Goal: Task Accomplishment & Management: Manage account settings

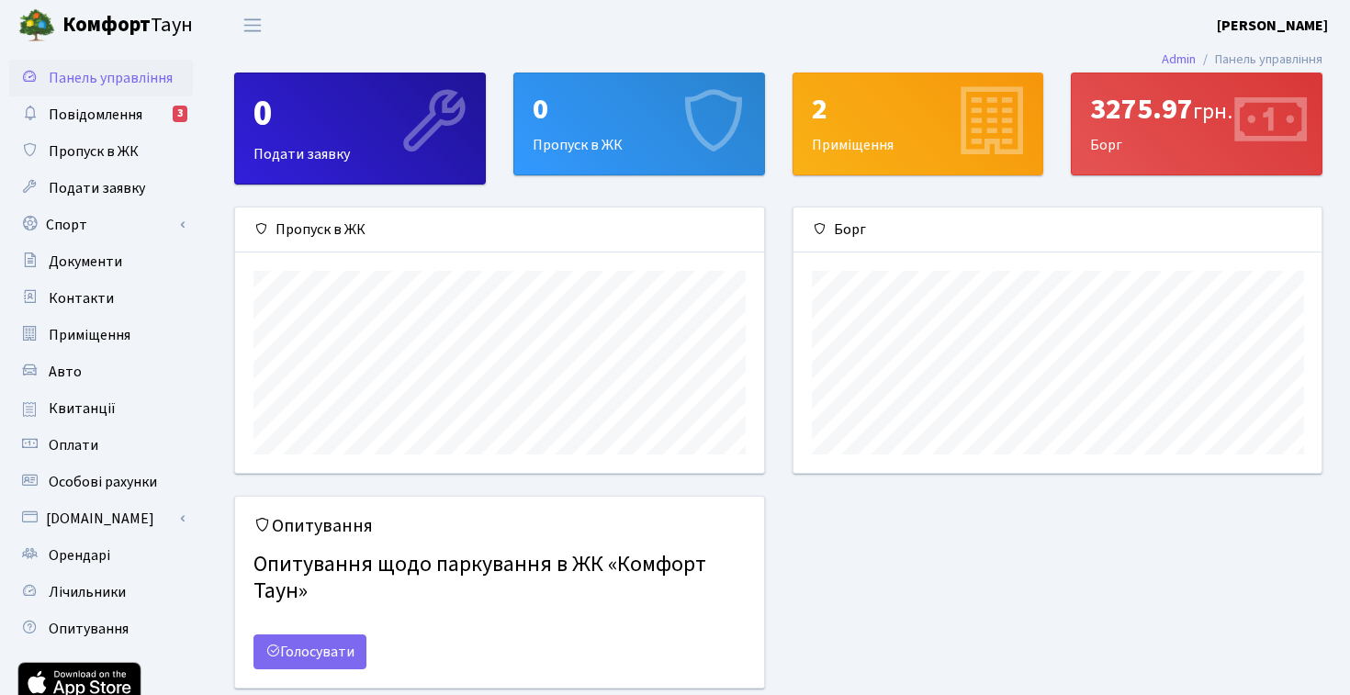
scroll to position [265, 528]
click at [109, 377] on link "Авто" at bounding box center [101, 372] width 184 height 37
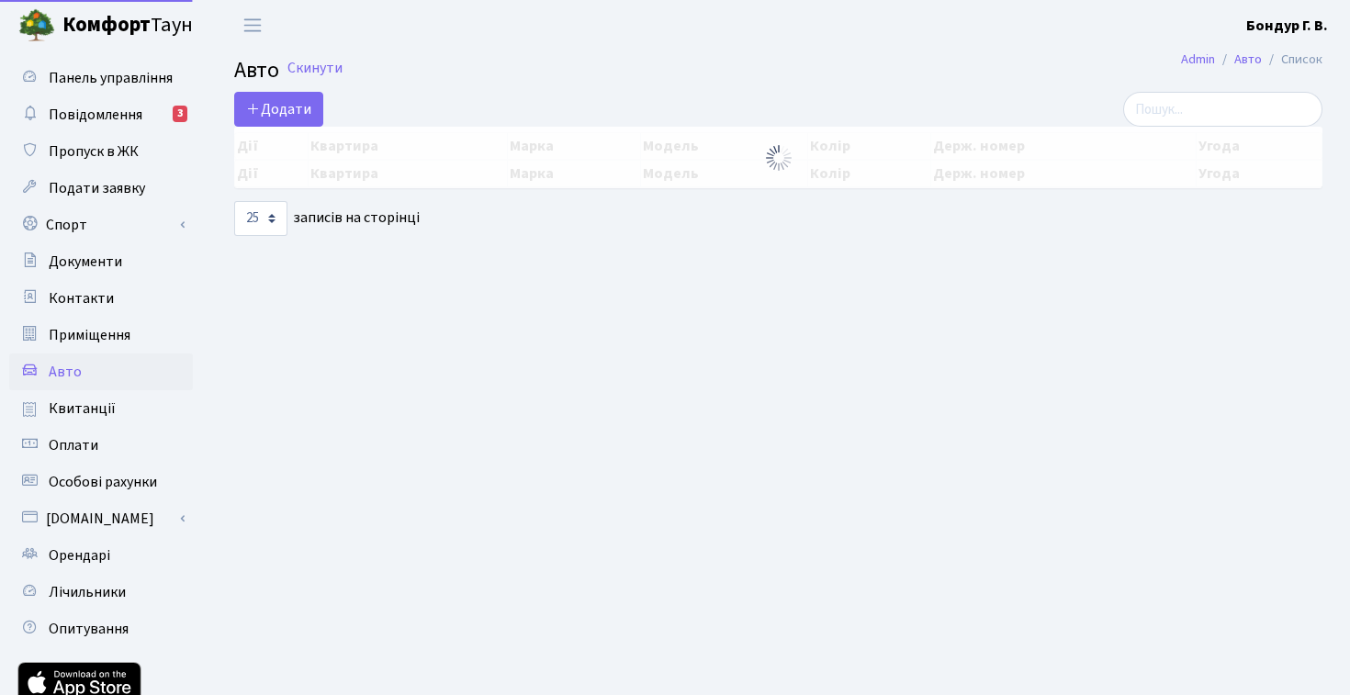
select select "25"
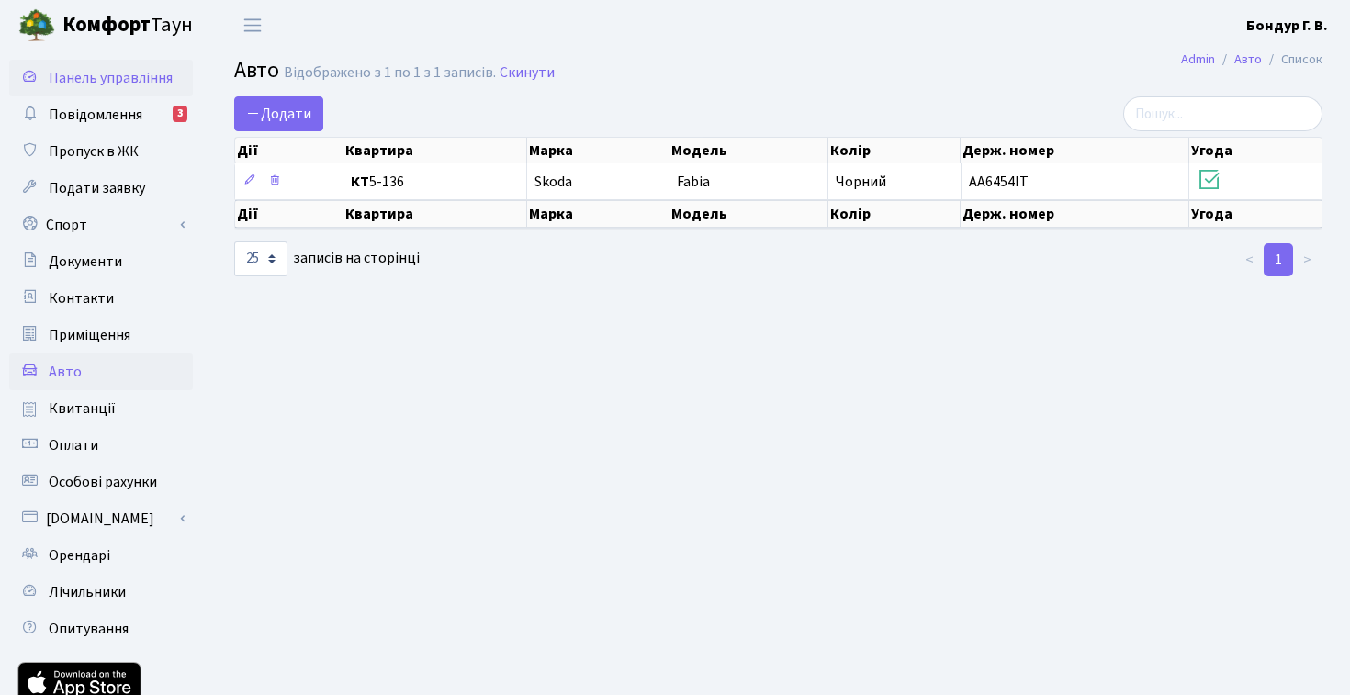
click at [99, 79] on span "Панель управління" at bounding box center [111, 78] width 124 height 20
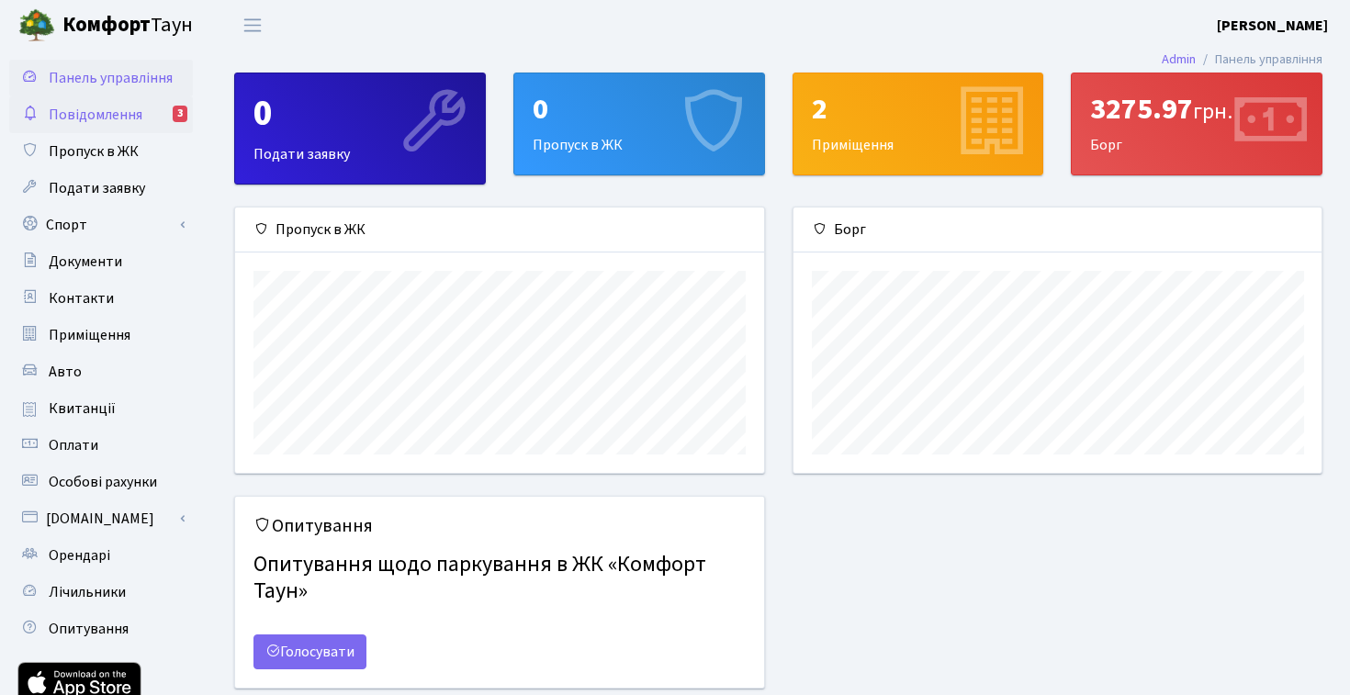
scroll to position [265, 528]
click at [99, 130] on link "Повідомлення 3" at bounding box center [101, 114] width 184 height 37
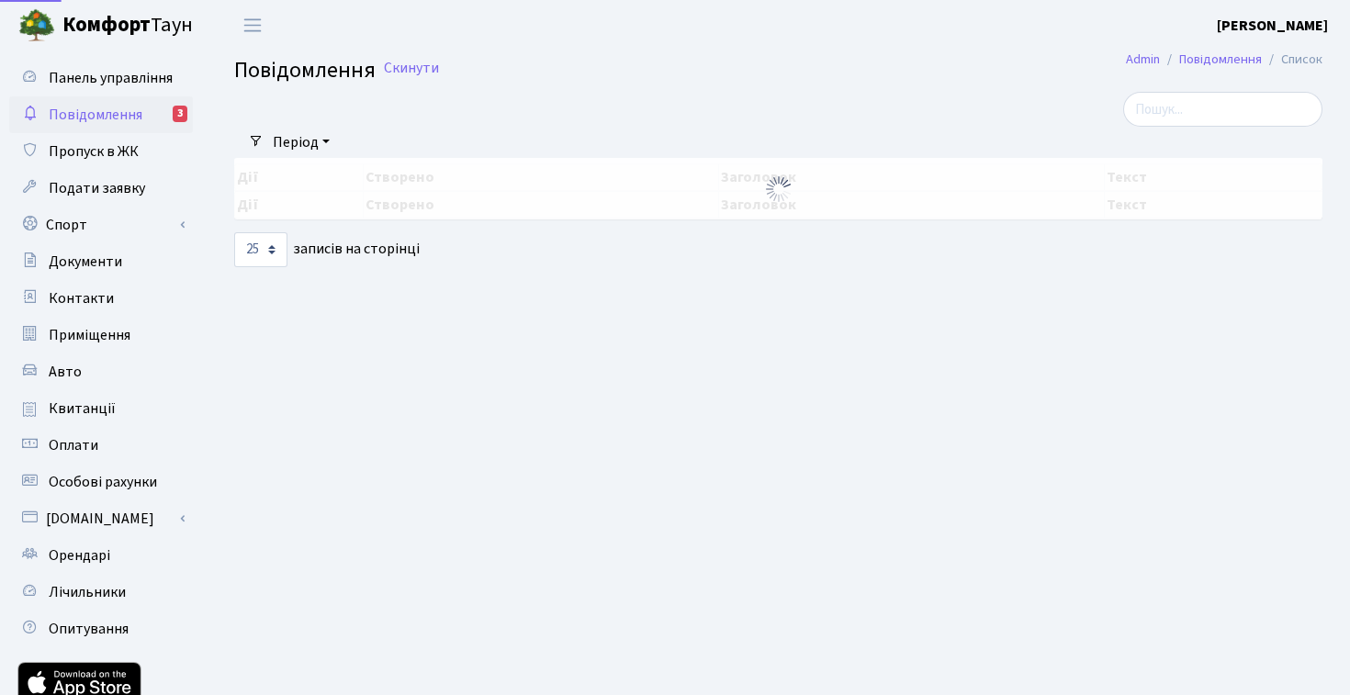
select select "25"
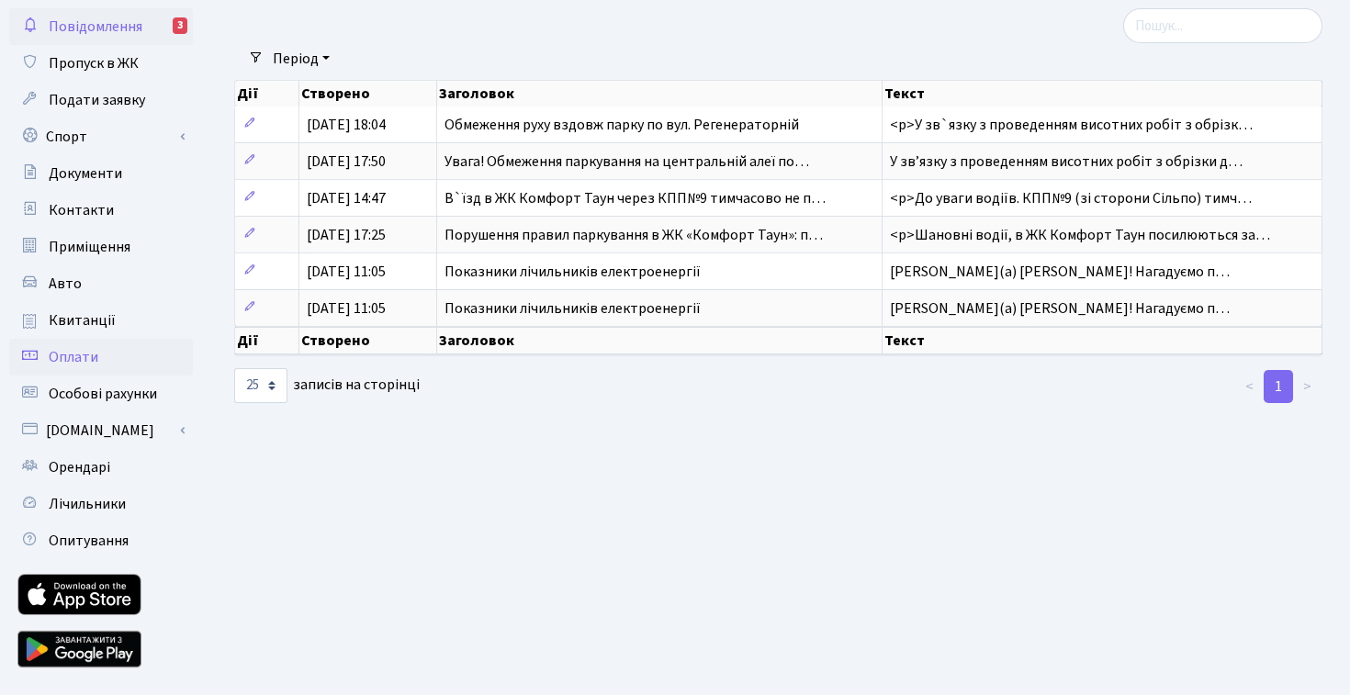
scroll to position [85, 0]
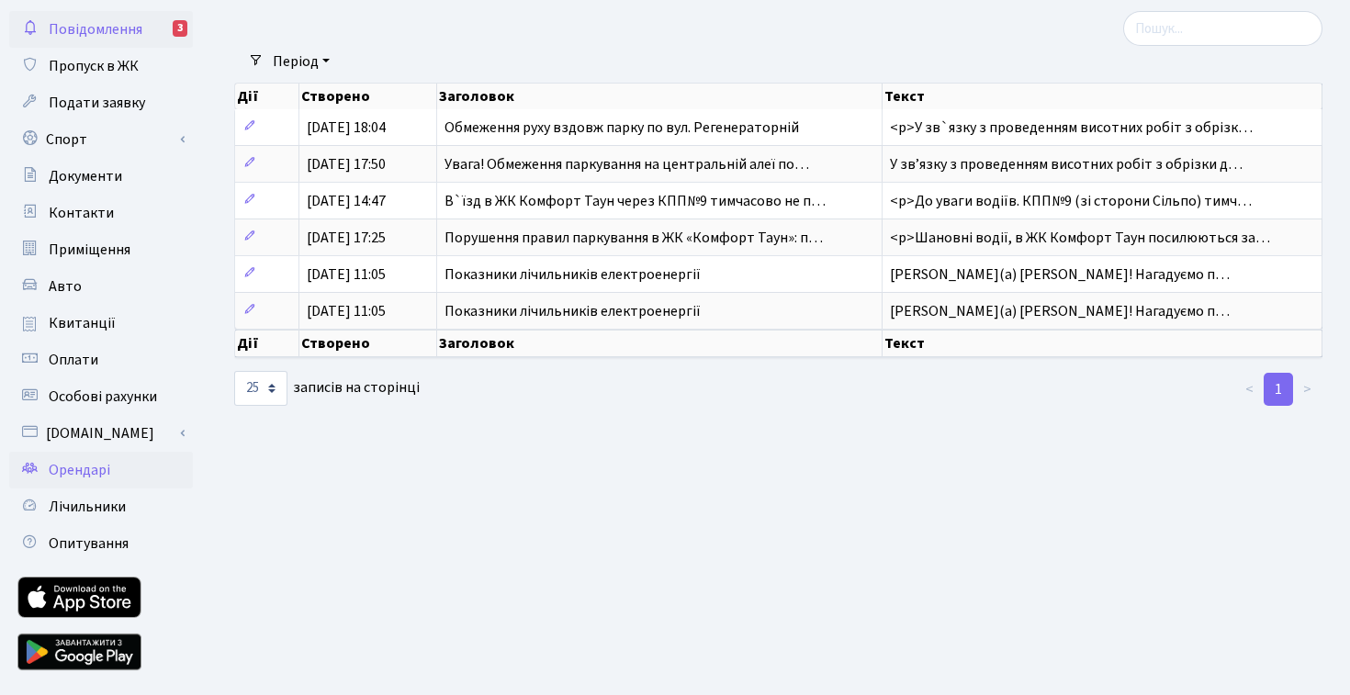
click at [111, 480] on link "Орендарі" at bounding box center [101, 470] width 184 height 37
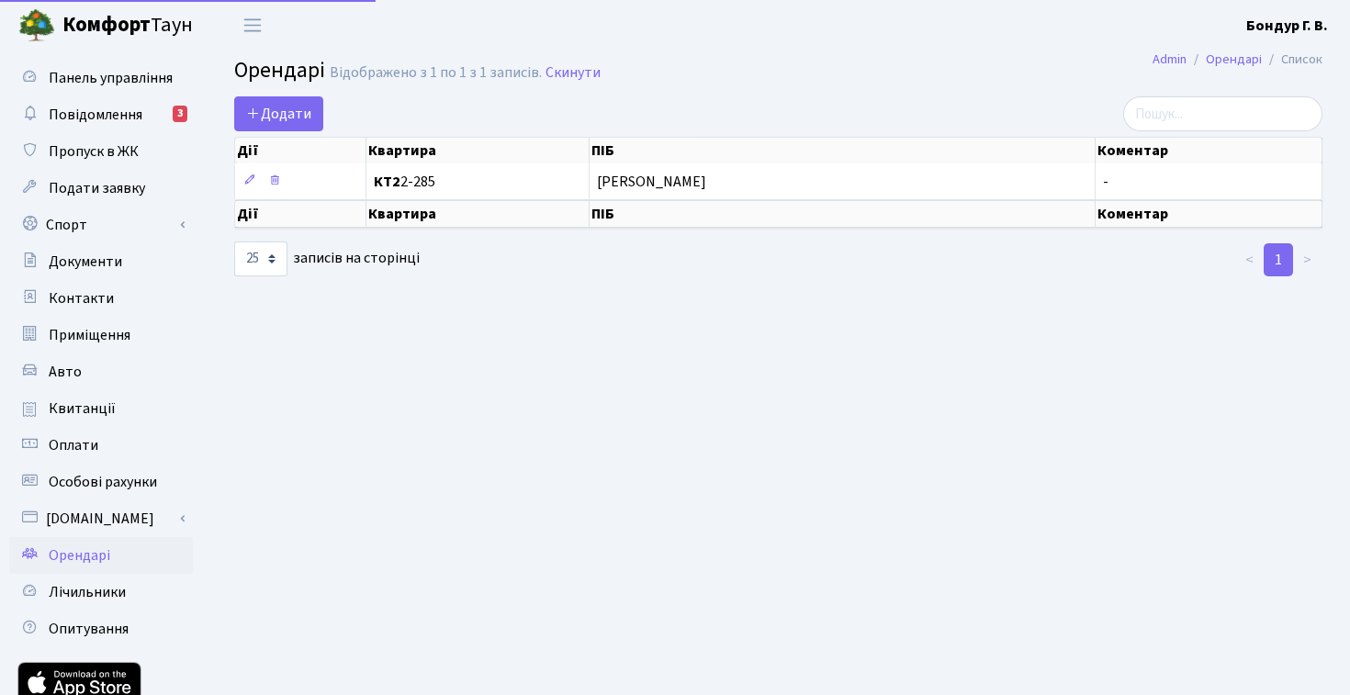
select select "25"
click at [301, 116] on span "Додати" at bounding box center [278, 114] width 65 height 20
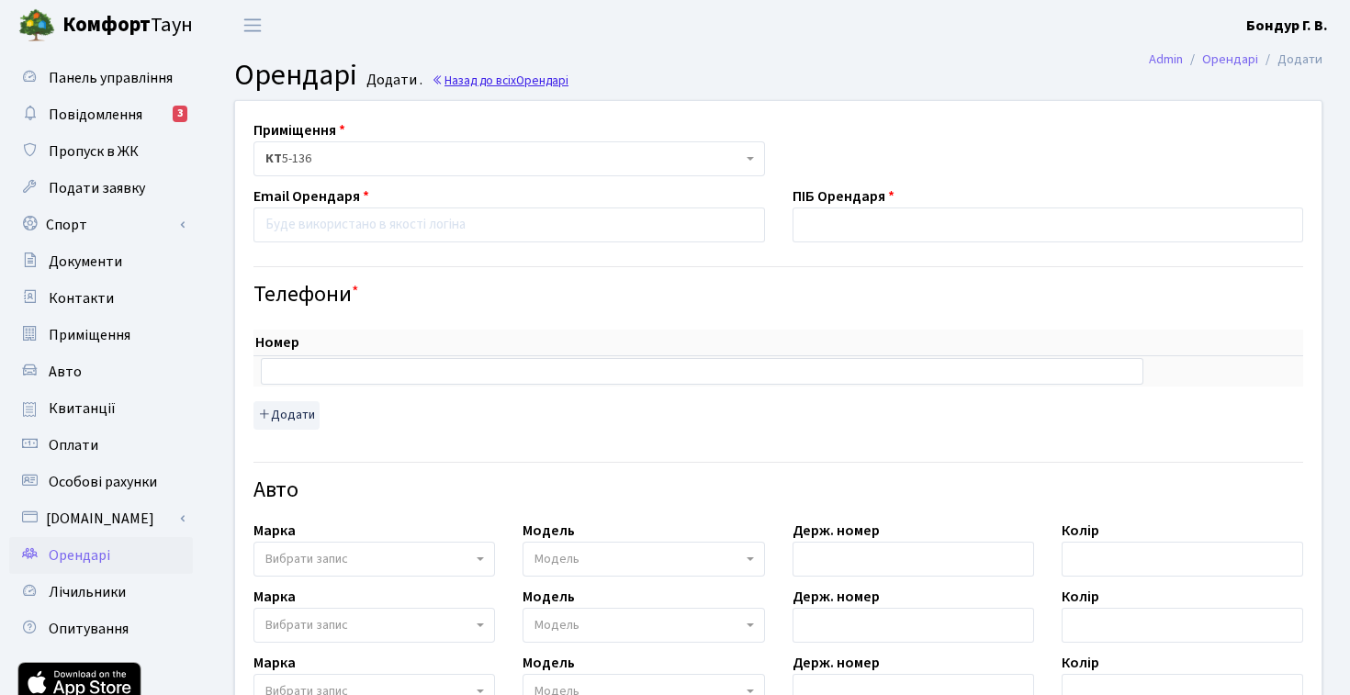
click at [499, 85] on link "Назад до всіх Орендарі" at bounding box center [500, 80] width 137 height 17
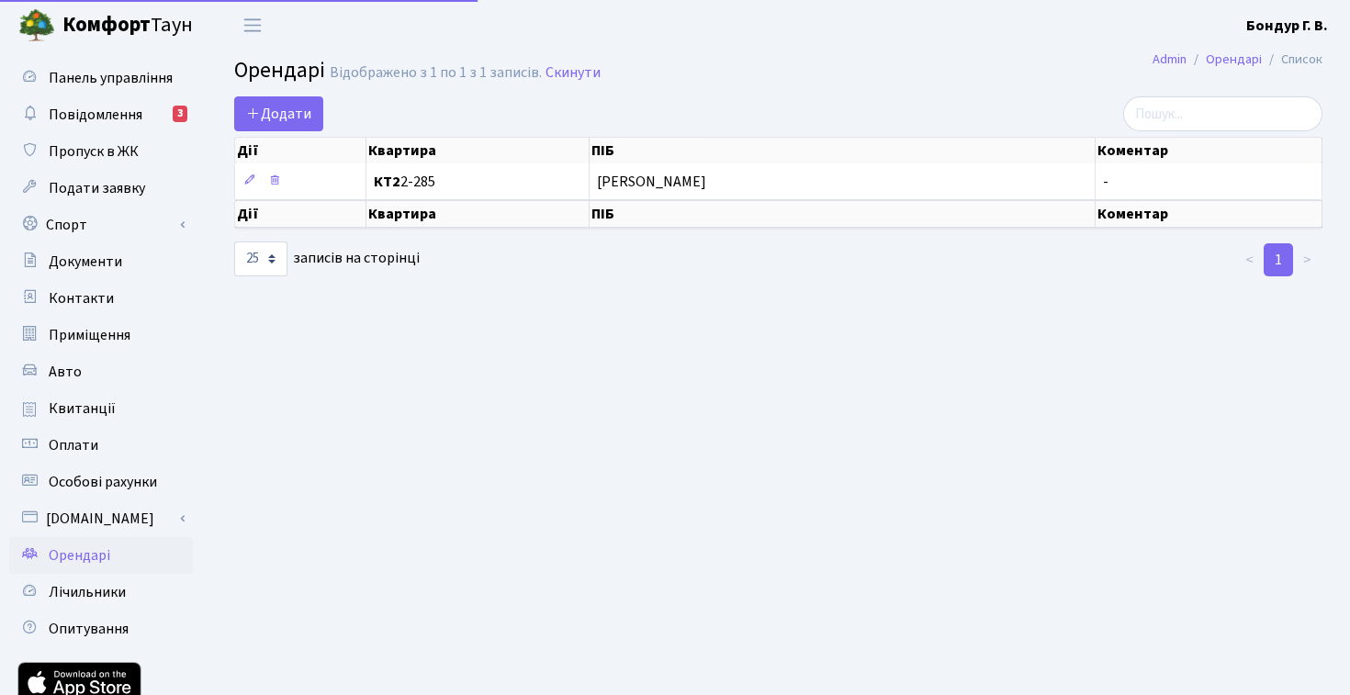
select select "25"
click at [977, 85] on h2 "Орендарі Відображено з 1 по 1 з 1 записів. Скинути" at bounding box center [778, 73] width 1088 height 31
click at [71, 260] on span "Документи" at bounding box center [85, 262] width 73 height 20
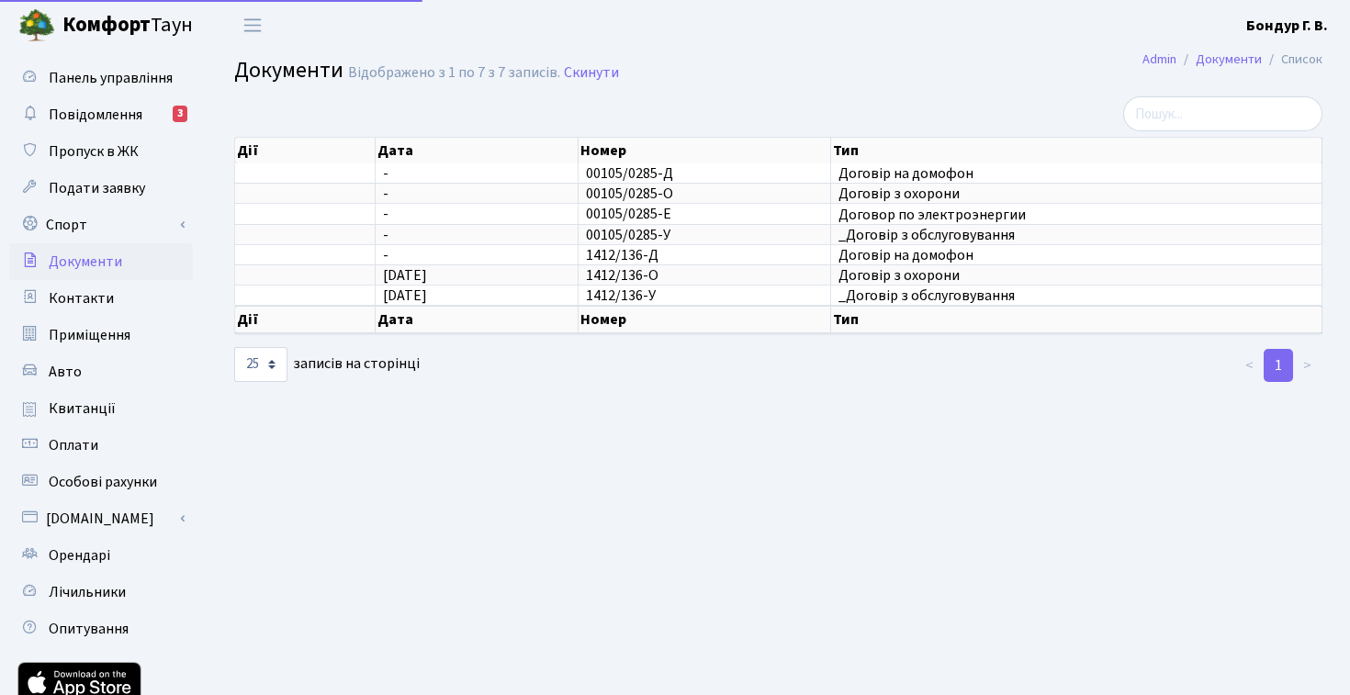
select select "25"
click at [90, 400] on span "Квитанції" at bounding box center [82, 409] width 67 height 20
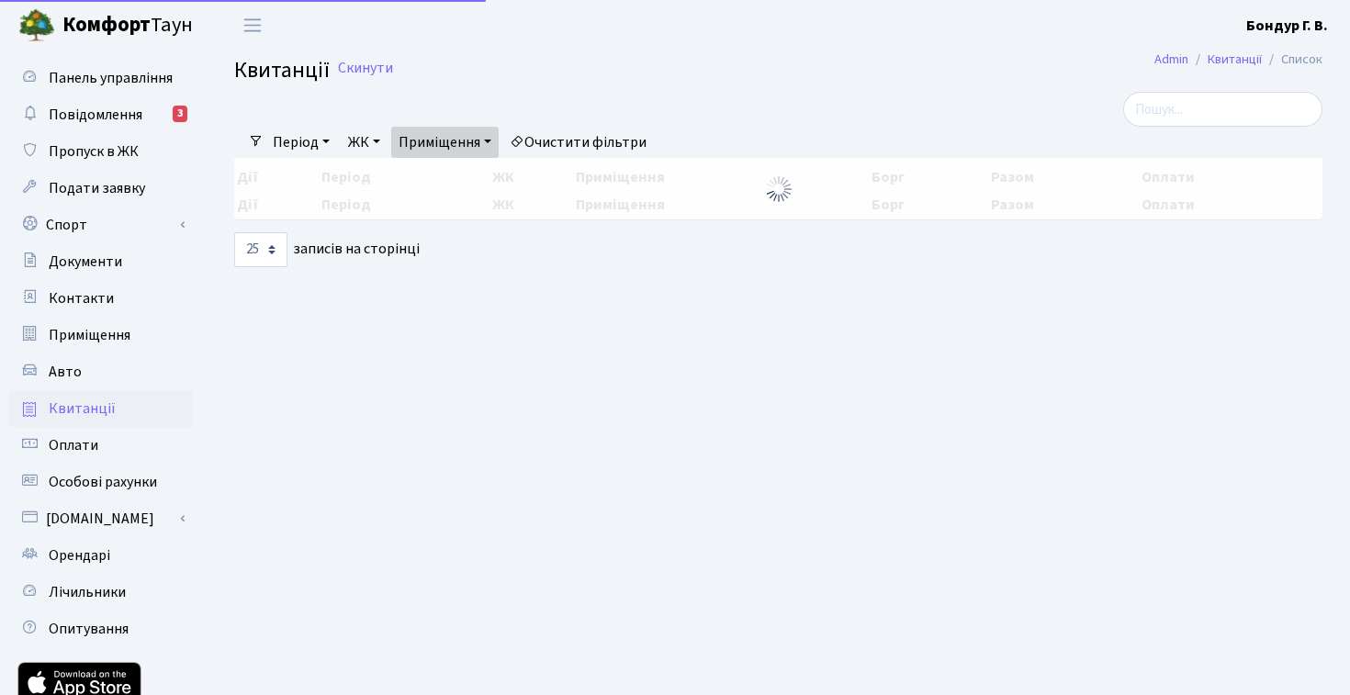
select select "25"
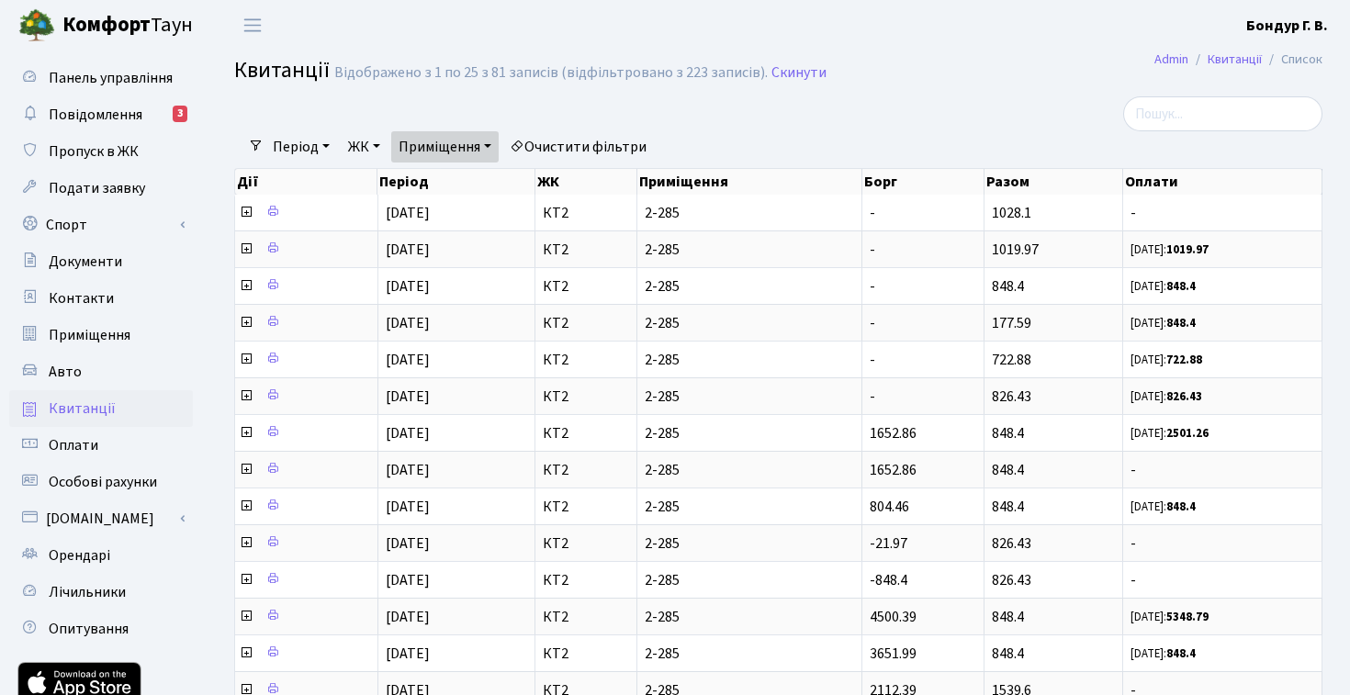
click at [470, 150] on link "Приміщення" at bounding box center [444, 146] width 107 height 31
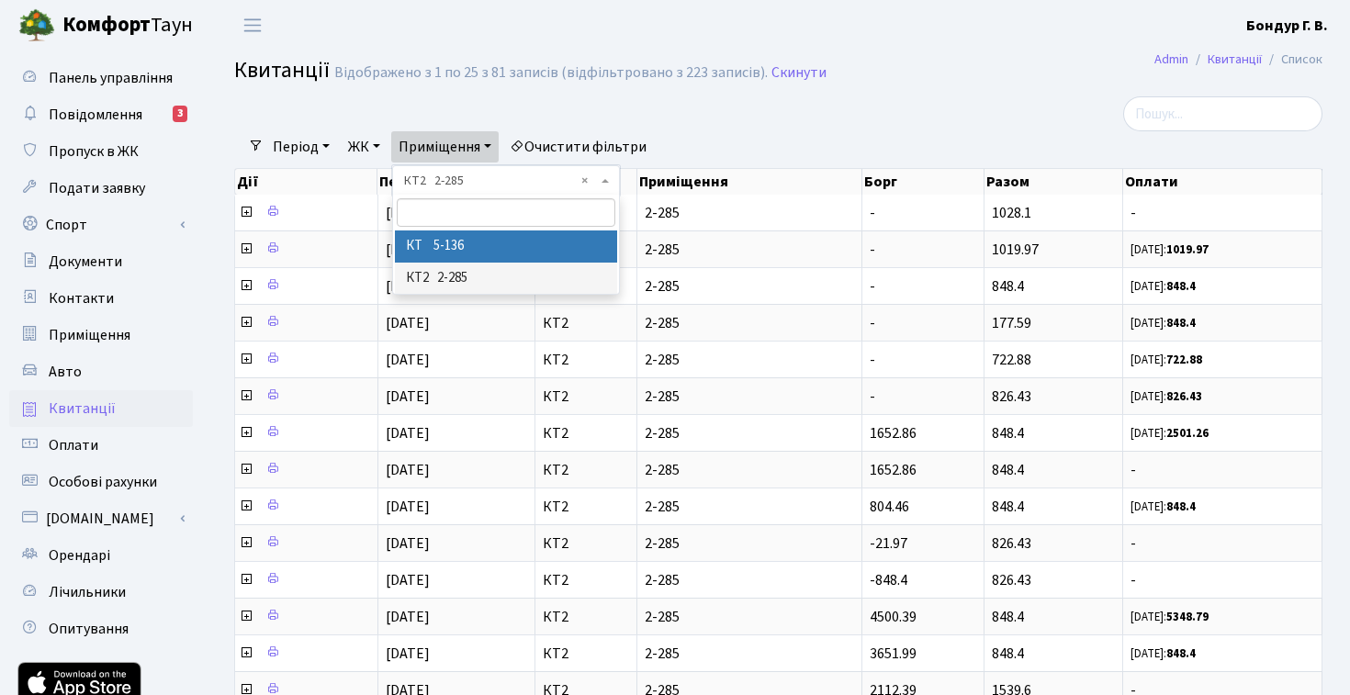
click at [488, 242] on li "КТ 5-136" at bounding box center [506, 246] width 222 height 32
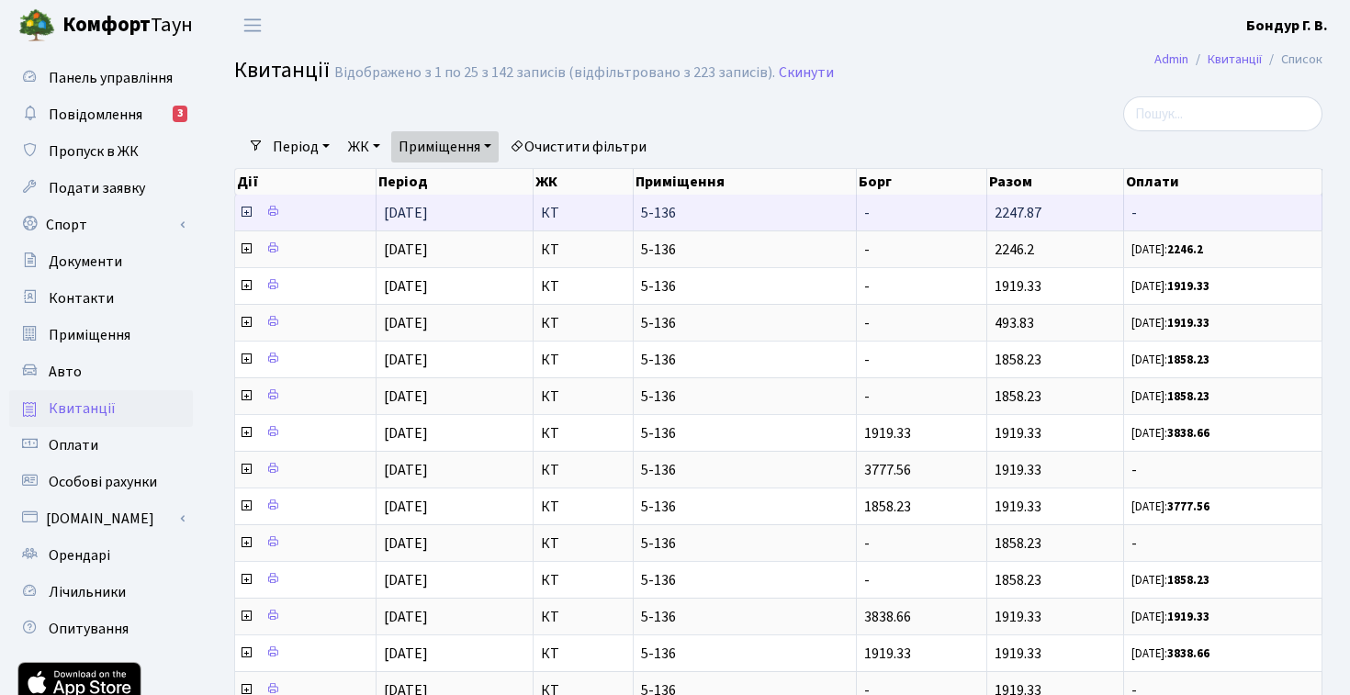
click at [242, 212] on icon at bounding box center [246, 212] width 15 height 15
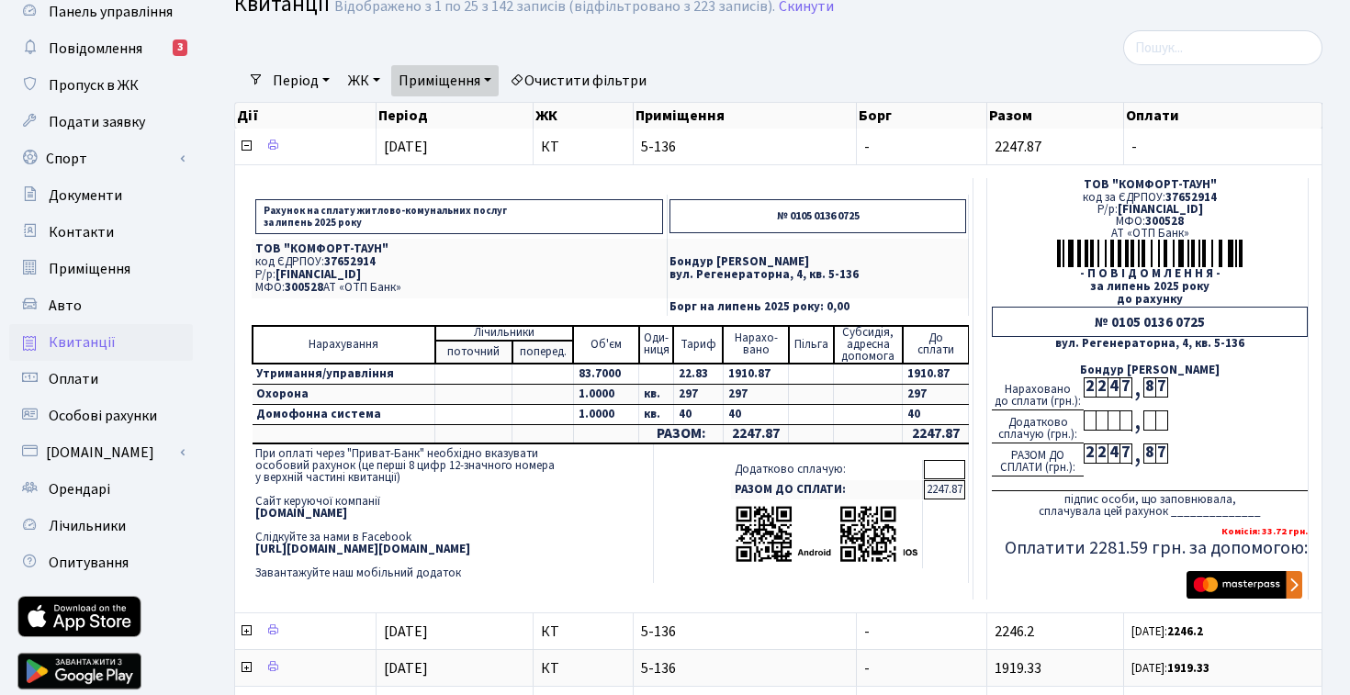
scroll to position [75, 0]
